Goal: Information Seeking & Learning: Check status

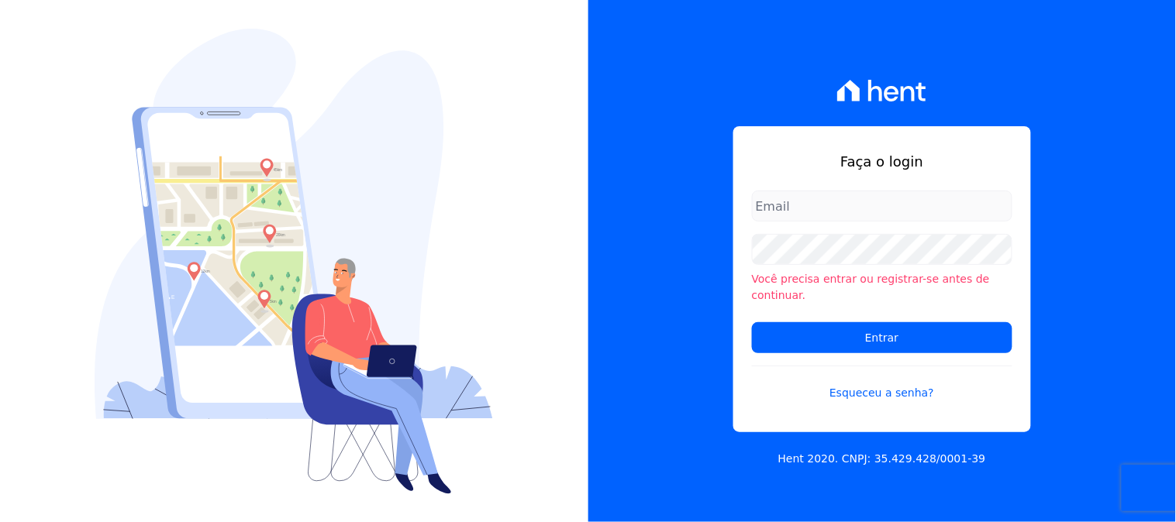
click at [857, 218] on input "email" at bounding box center [882, 206] width 260 height 31
type input "kelly.silva@construtoramgtec.com.br"
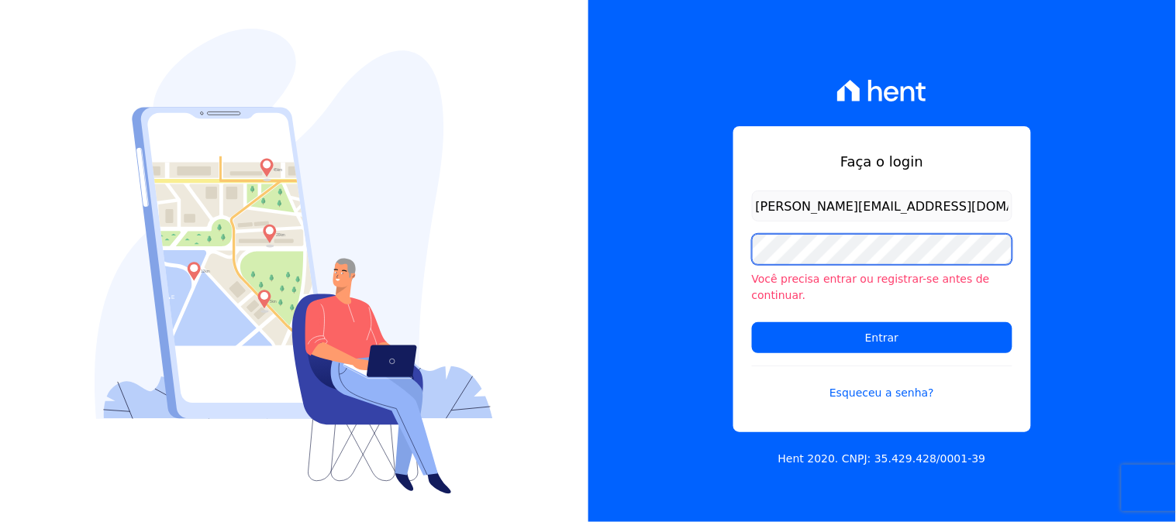
click at [648, 257] on div "Faça o login kelly.silva@construtoramgtec.com.br Você precisa entrar ou registr…" at bounding box center [882, 261] width 588 height 522
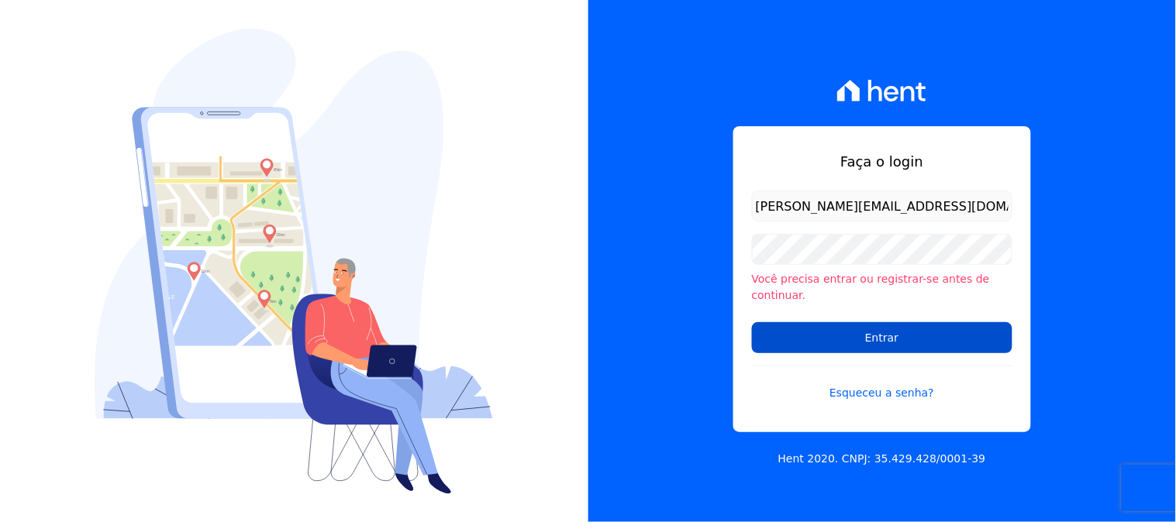
click at [797, 329] on input "Entrar" at bounding box center [882, 337] width 260 height 31
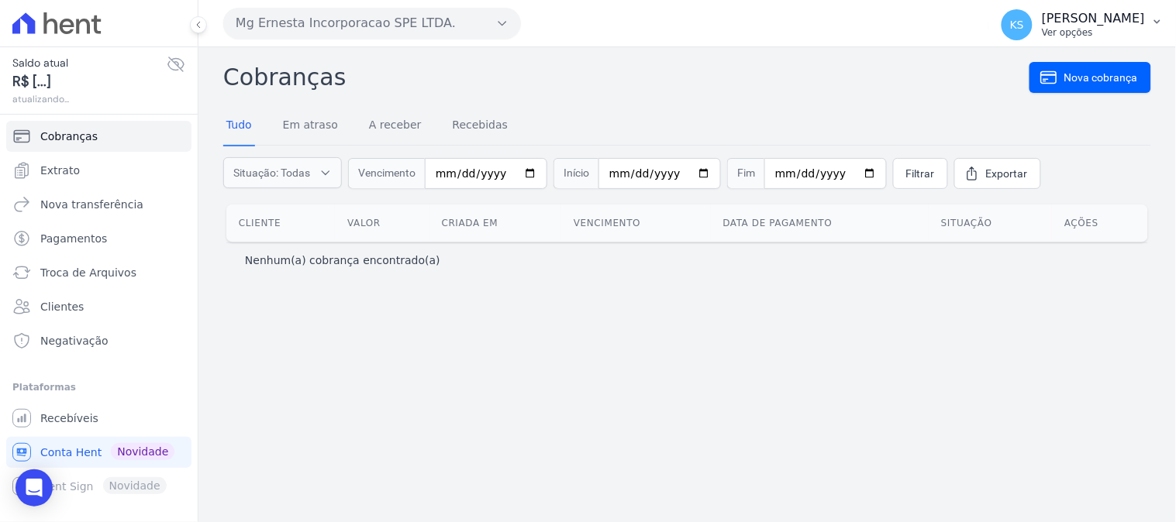
click at [1108, 22] on p "[PERSON_NAME]" at bounding box center [1093, 18] width 103 height 15
click at [1026, 67] on link "Logout" at bounding box center [1076, 67] width 198 height 28
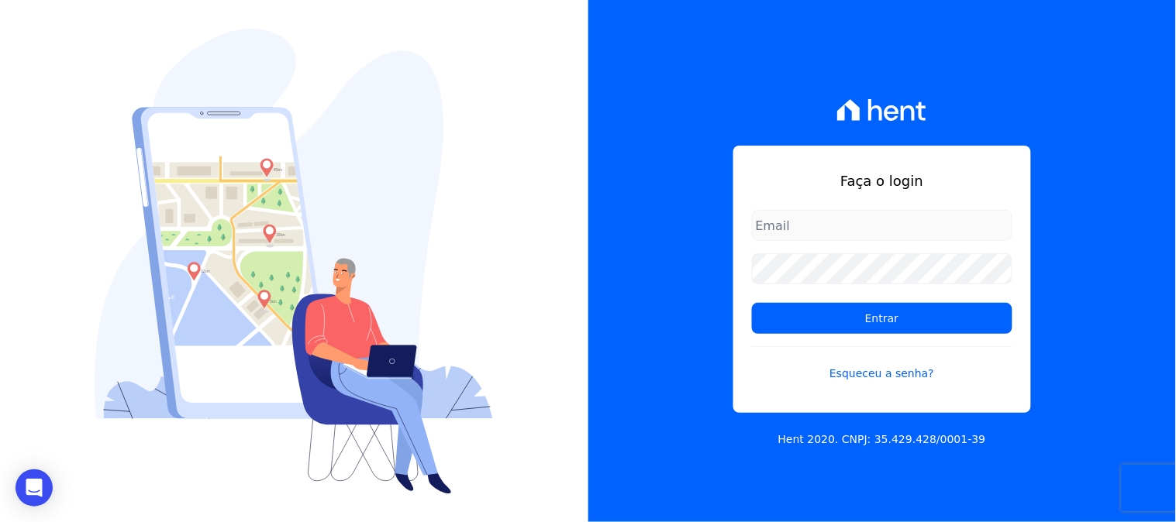
click at [839, 219] on input "email" at bounding box center [882, 225] width 260 height 31
type input "kelly.silva@construtoramgtec.com.br"
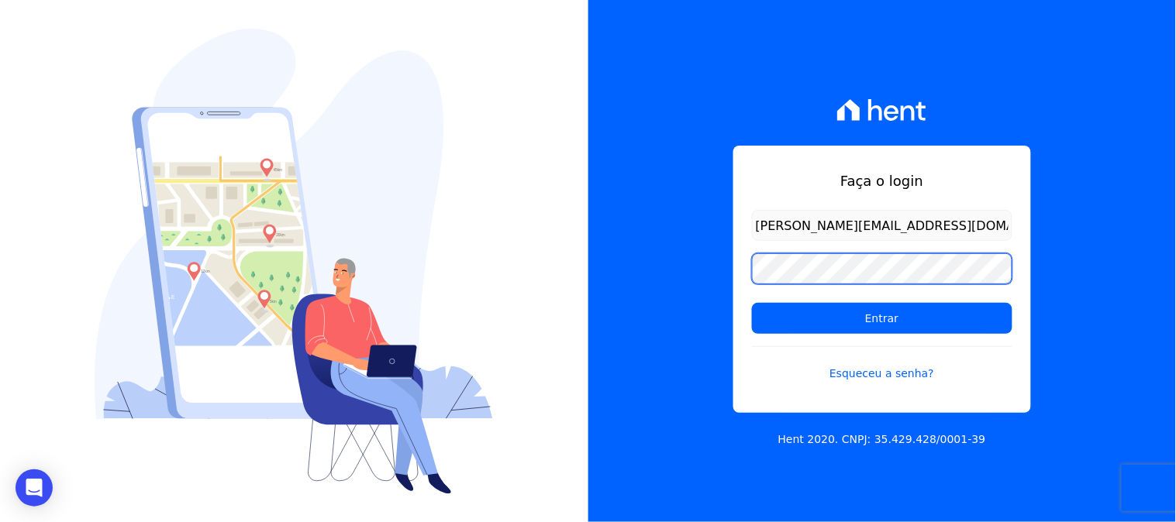
click at [723, 288] on div "Faça o login kelly.silva@construtoramgtec.com.br Entrar Esqueceu a senha? Hent …" at bounding box center [882, 261] width 588 height 522
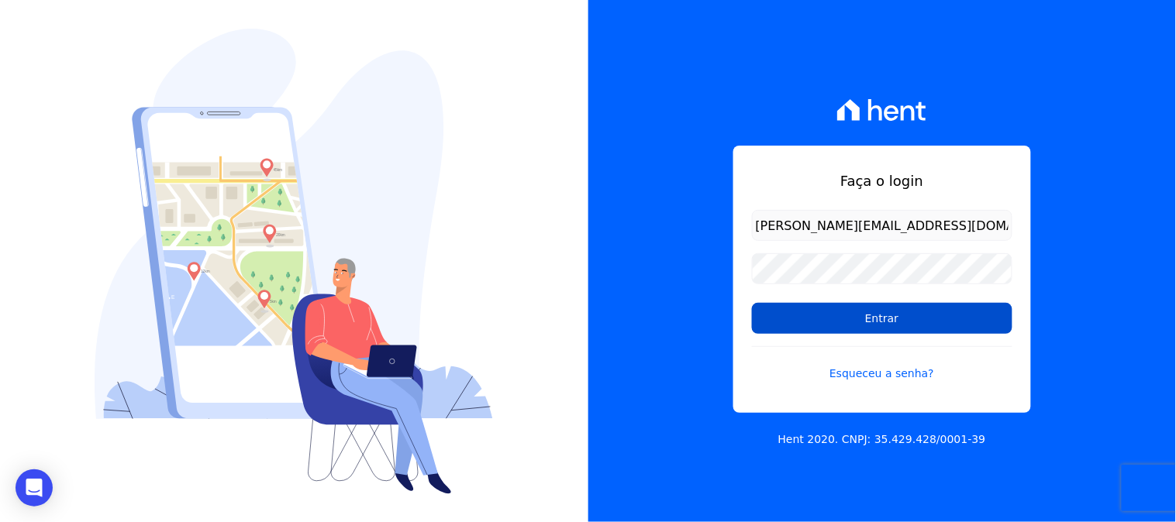
click at [763, 326] on input "Entrar" at bounding box center [882, 318] width 260 height 31
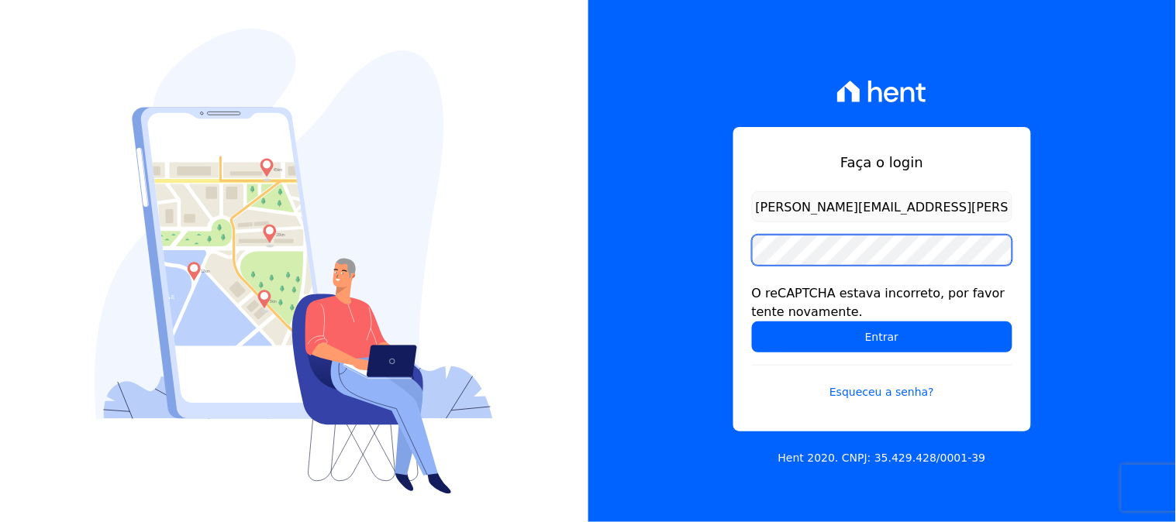
click at [752, 322] on input "Entrar" at bounding box center [882, 337] width 260 height 31
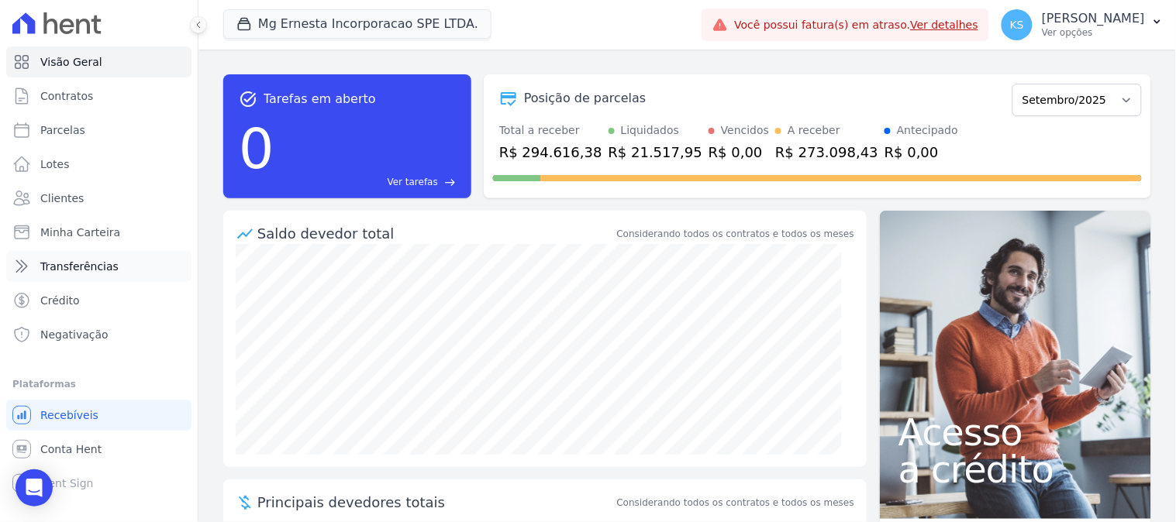
click at [71, 264] on span "Transferências" at bounding box center [79, 266] width 78 height 15
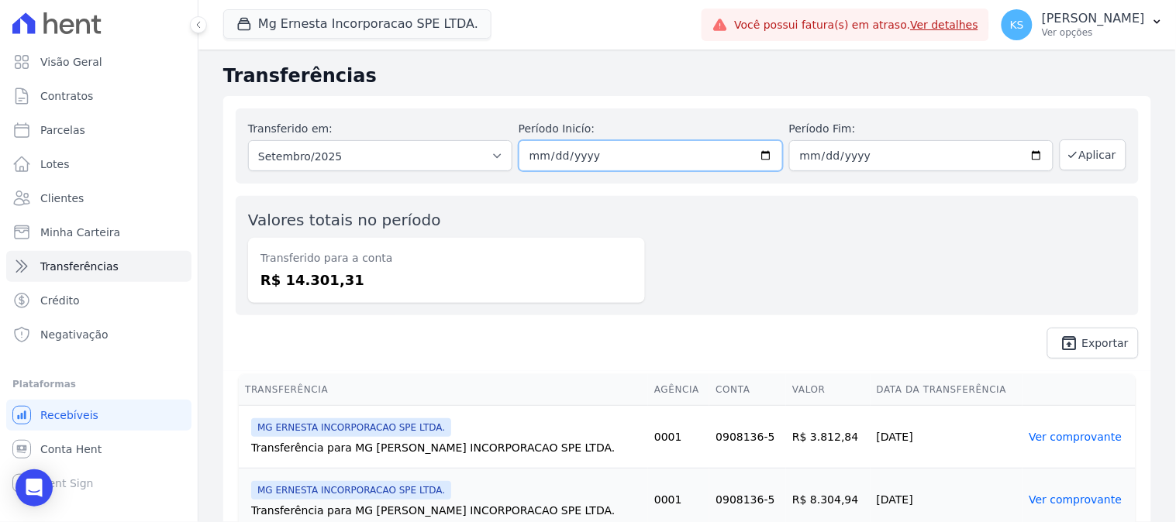
click at [759, 157] on input "2025-09-01" at bounding box center [650, 155] width 264 height 31
type input "[DATE]"
click at [1026, 158] on input "2025-09-30" at bounding box center [921, 155] width 264 height 31
type input "[DATE]"
click at [1089, 160] on button "Aplicar" at bounding box center [1092, 154] width 67 height 31
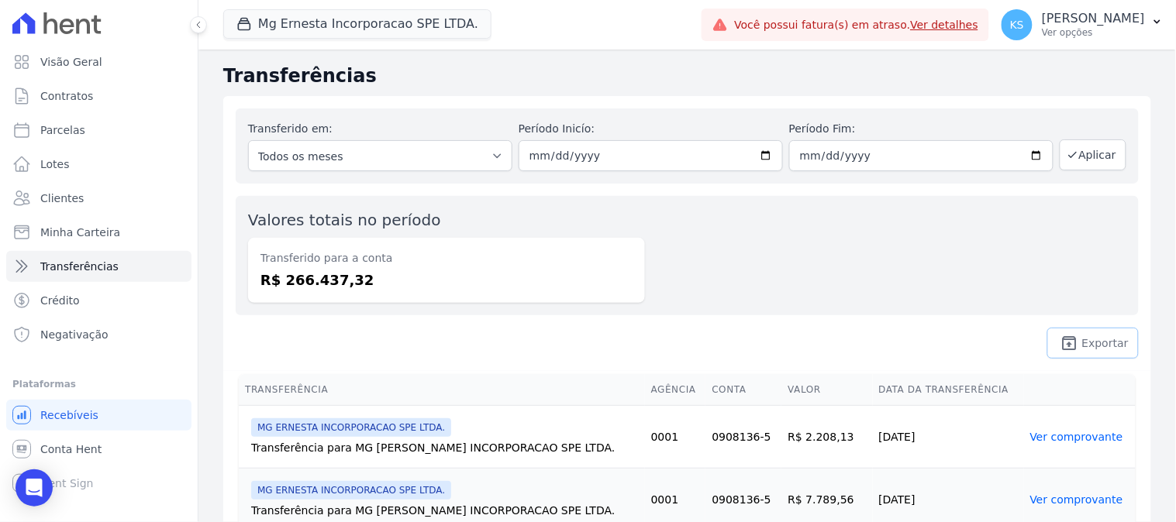
click at [1066, 341] on icon "unarchive" at bounding box center [1069, 343] width 19 height 19
click at [67, 95] on span "Contratos" at bounding box center [66, 95] width 53 height 15
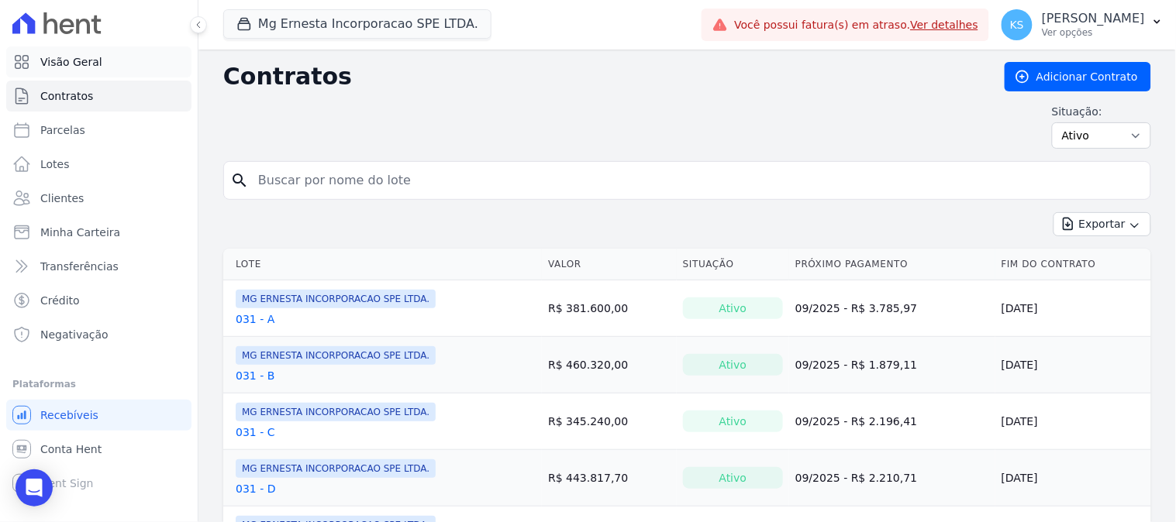
click at [59, 60] on span "Visão Geral" at bounding box center [71, 61] width 62 height 15
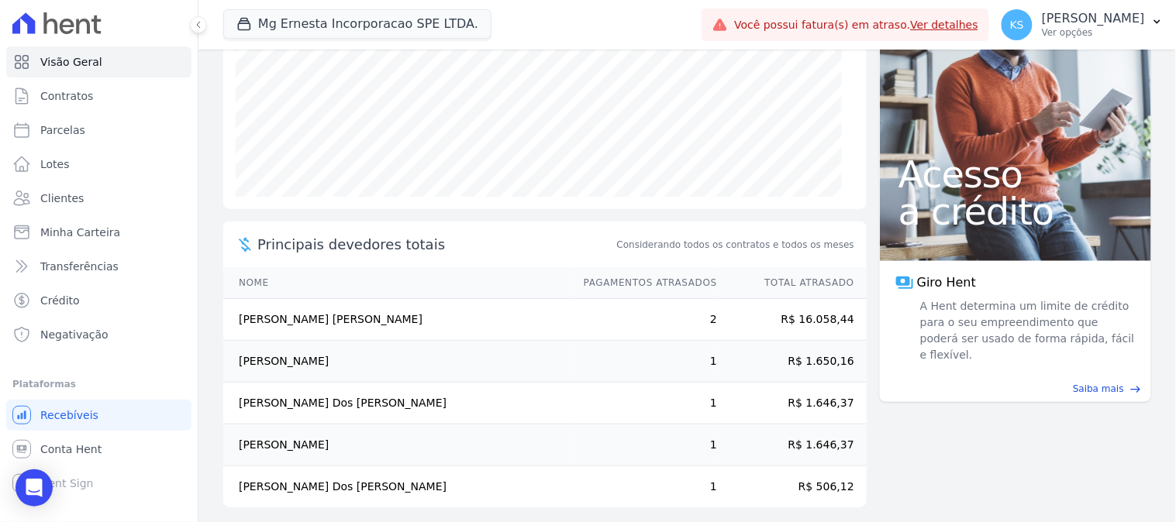
scroll to position [268, 0]
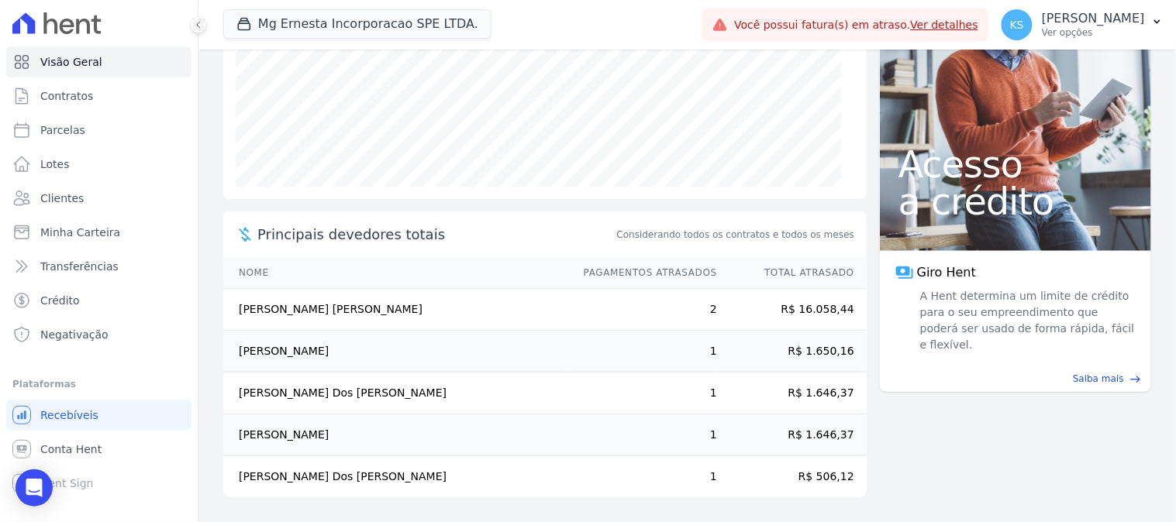
drag, startPoint x: 268, startPoint y: 311, endPoint x: 660, endPoint y: 470, distance: 422.7
click at [820, 483] on tbody "[PERSON_NAME] [PERSON_NAME] 2 R$ 16.058,44 [PERSON_NAME] 1 R$ 1.650,16 [PERSON_…" at bounding box center [544, 393] width 643 height 209
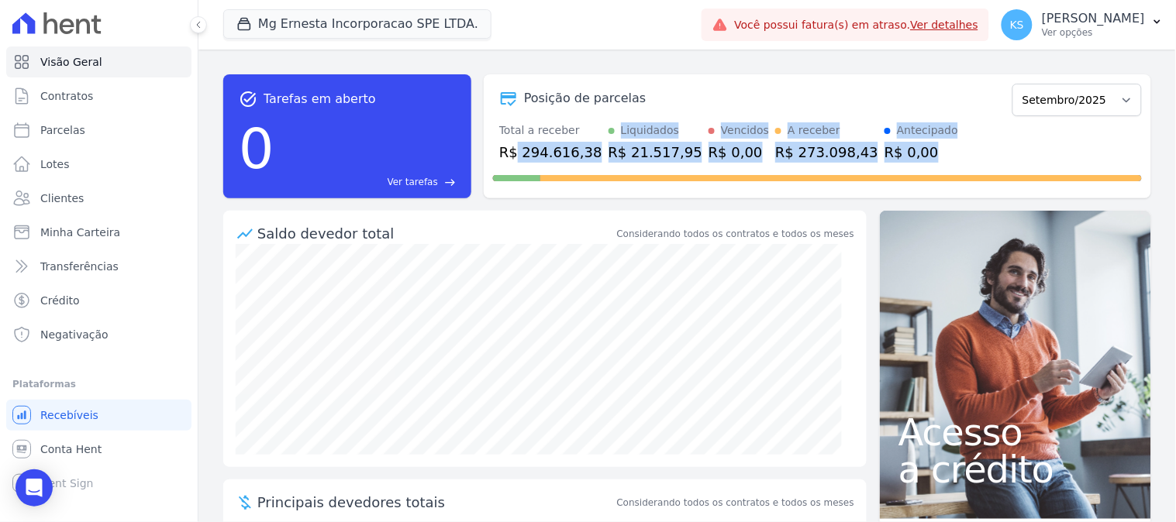
drag, startPoint x: 511, startPoint y: 155, endPoint x: 933, endPoint y: 159, distance: 421.6
click at [933, 159] on div "Total a receber R$ 294.616,38 Liquidados R$ 21.517,95 Vencidos R$ 0,00 A recebe…" at bounding box center [817, 142] width 649 height 40
click at [1001, 150] on div "Total a receber R$ 294.616,38 Liquidados R$ 21.517,95 Vencidos R$ 0,00 A recebe…" at bounding box center [817, 142] width 649 height 40
